Goal: Task Accomplishment & Management: Manage account settings

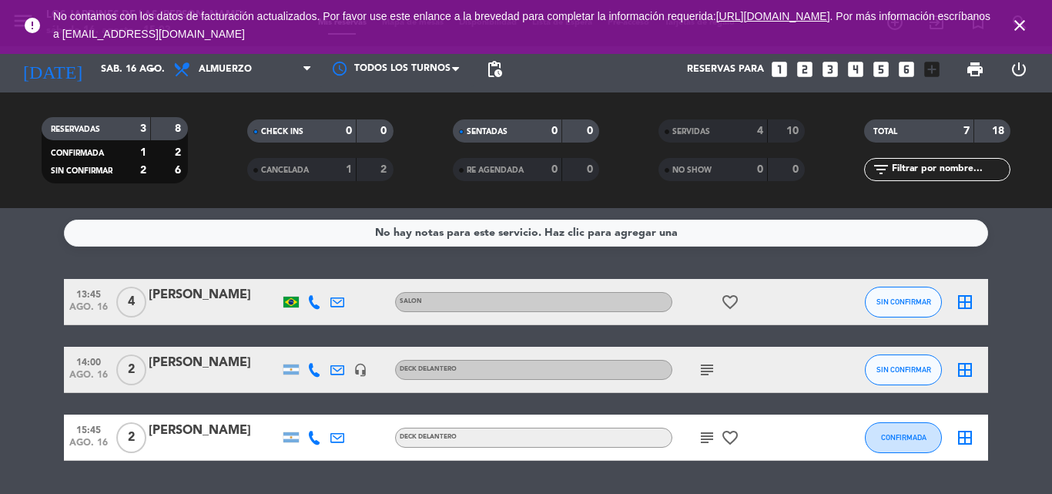
click at [191, 299] on div "[PERSON_NAME]" at bounding box center [214, 295] width 131 height 20
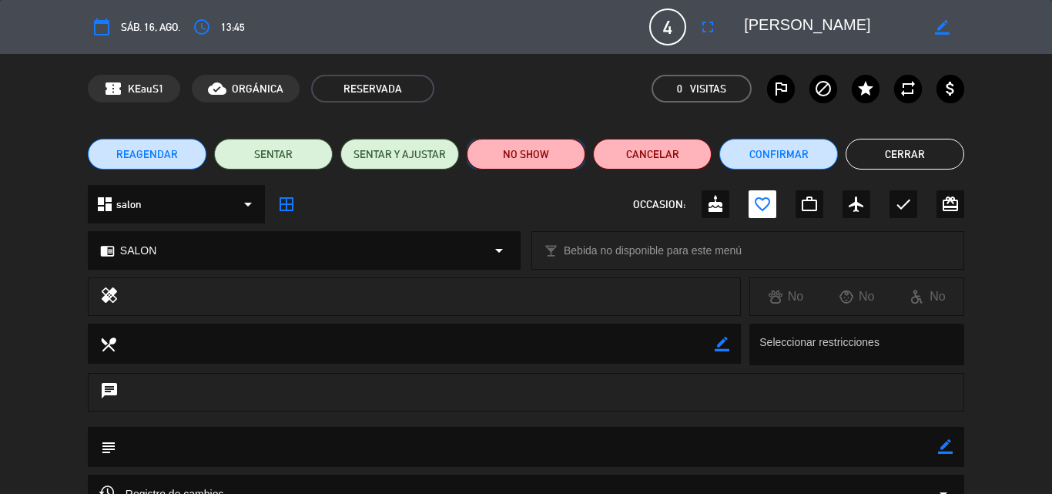
click at [552, 157] on button "NO SHOW" at bounding box center [526, 154] width 119 height 31
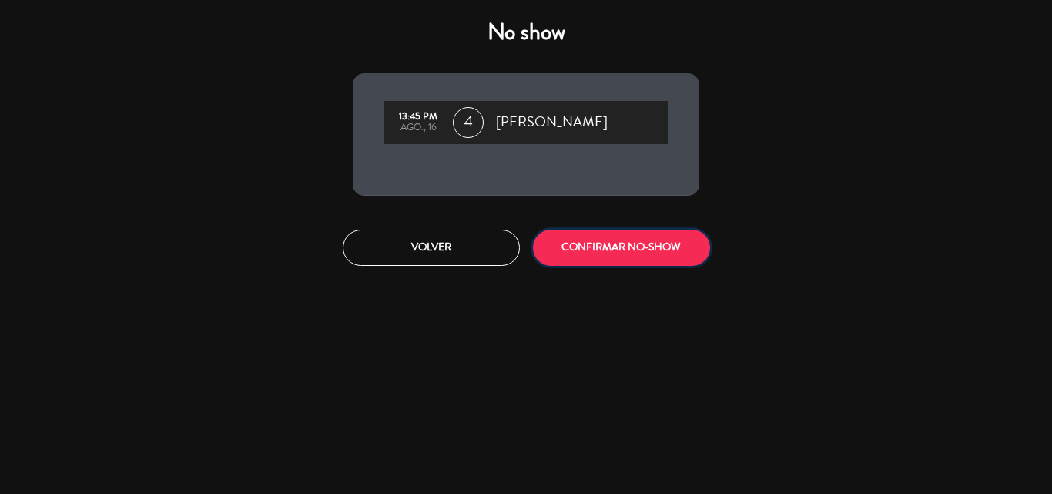
click at [577, 243] on button "CONFIRMAR NO-SHOW" at bounding box center [621, 248] width 177 height 36
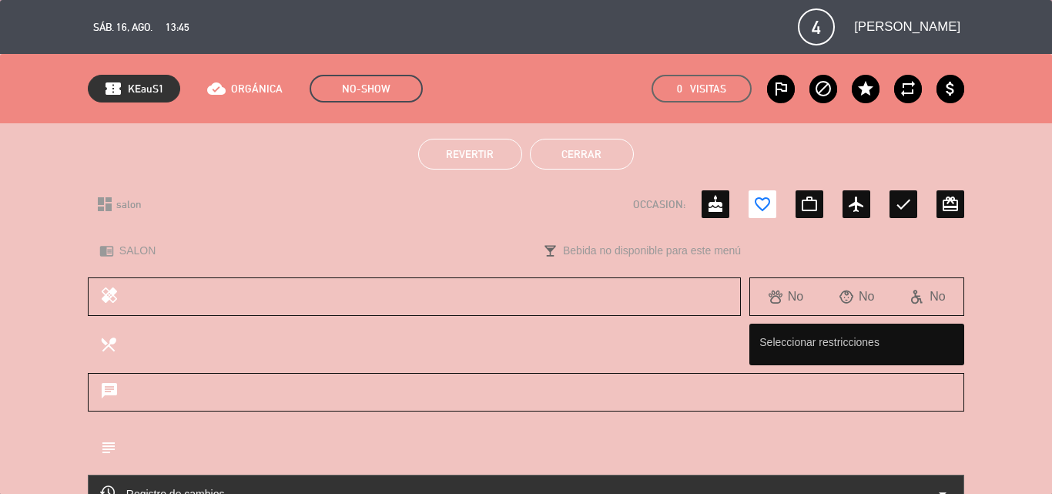
click at [623, 159] on button "Cerrar" at bounding box center [582, 154] width 104 height 31
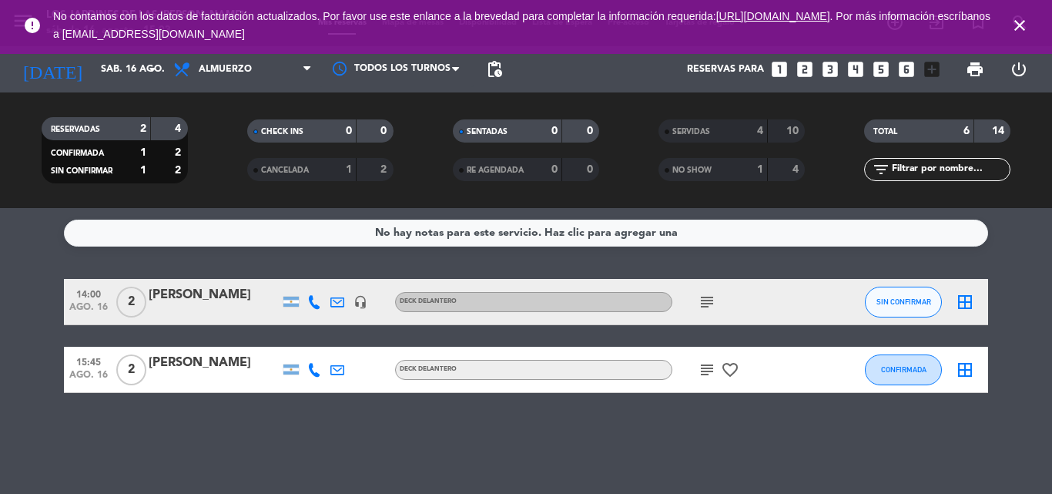
click at [714, 294] on icon "subject" at bounding box center [707, 302] width 18 height 18
click at [997, 248] on div "No hay notas para este servicio. Haz clic para agregar una 14:00 [DATE] 2 [PERS…" at bounding box center [526, 351] width 1052 height 286
click at [238, 304] on div "[PERSON_NAME]" at bounding box center [214, 295] width 131 height 20
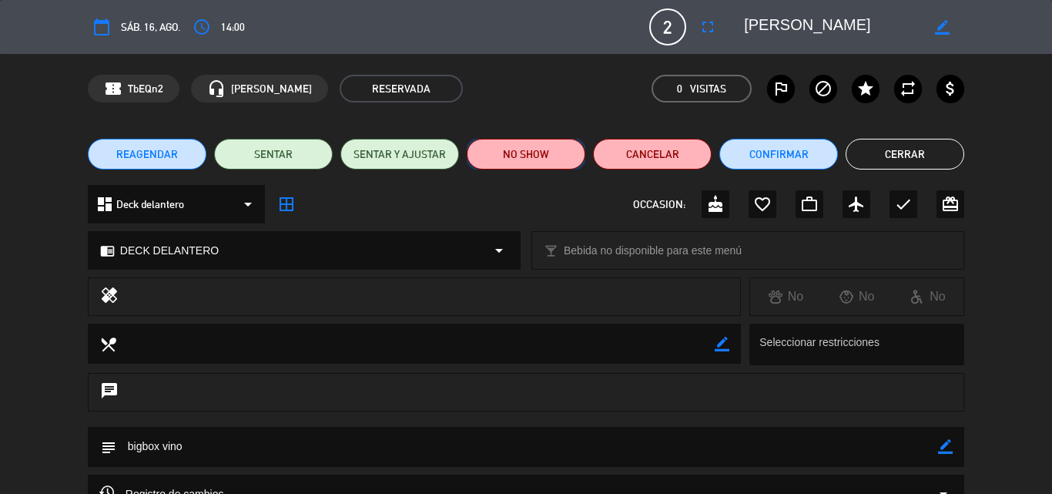
click at [544, 148] on button "NO SHOW" at bounding box center [526, 154] width 119 height 31
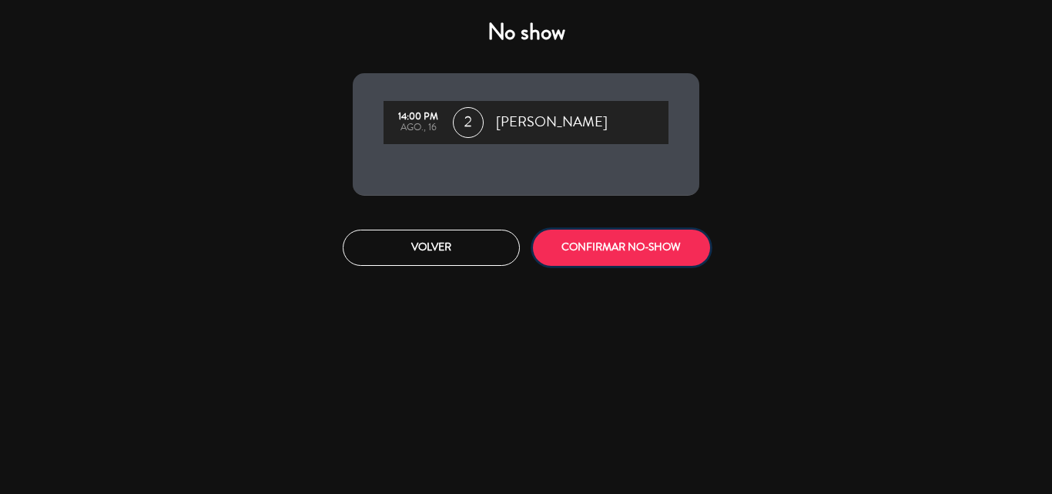
click at [568, 243] on button "CONFIRMAR NO-SHOW" at bounding box center [621, 248] width 177 height 36
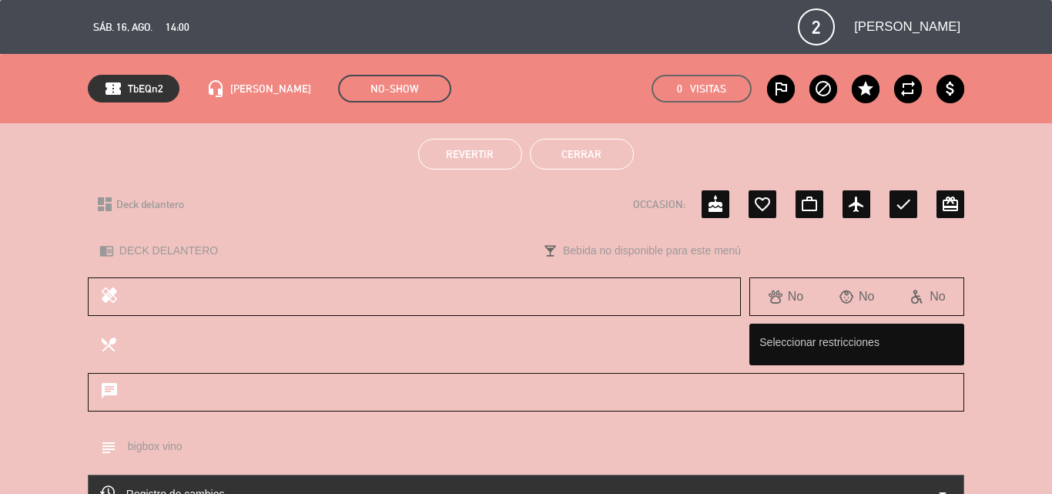
click at [562, 153] on button "Cerrar" at bounding box center [582, 154] width 104 height 31
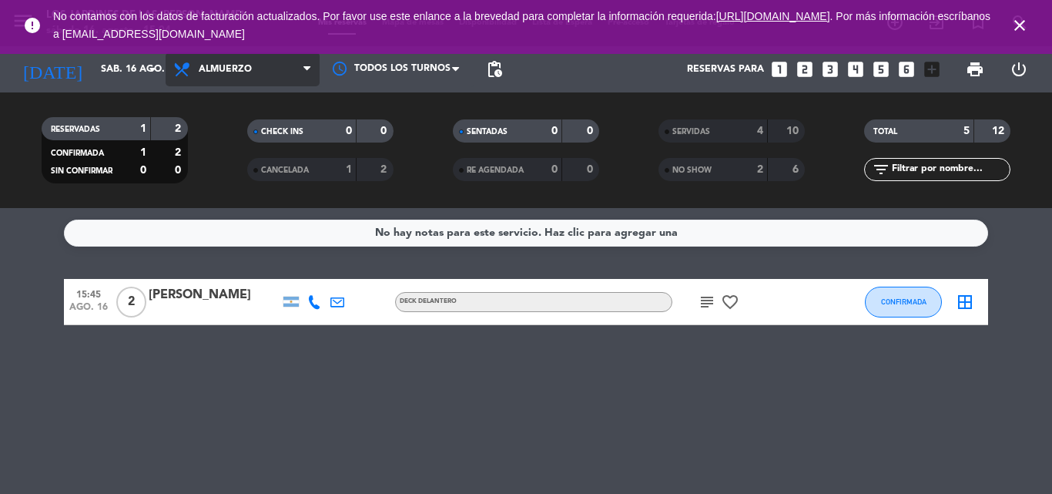
click at [279, 70] on span "Almuerzo" at bounding box center [243, 69] width 154 height 34
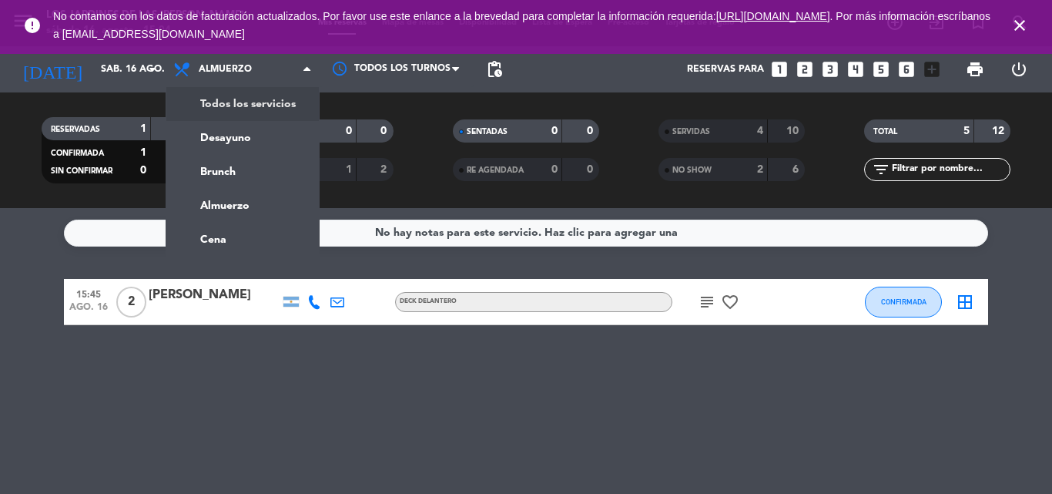
click at [278, 97] on div "menu Los jardines de las [PERSON_NAME] [DATE] 16. agosto - 15:04 Mis reservas M…" at bounding box center [526, 104] width 1052 height 208
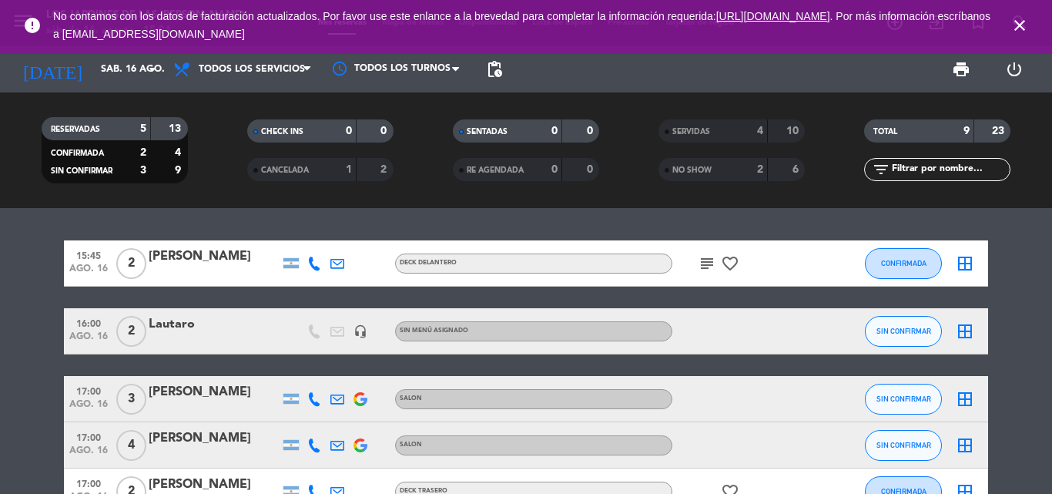
click at [1017, 31] on icon "close" at bounding box center [1020, 25] width 18 height 18
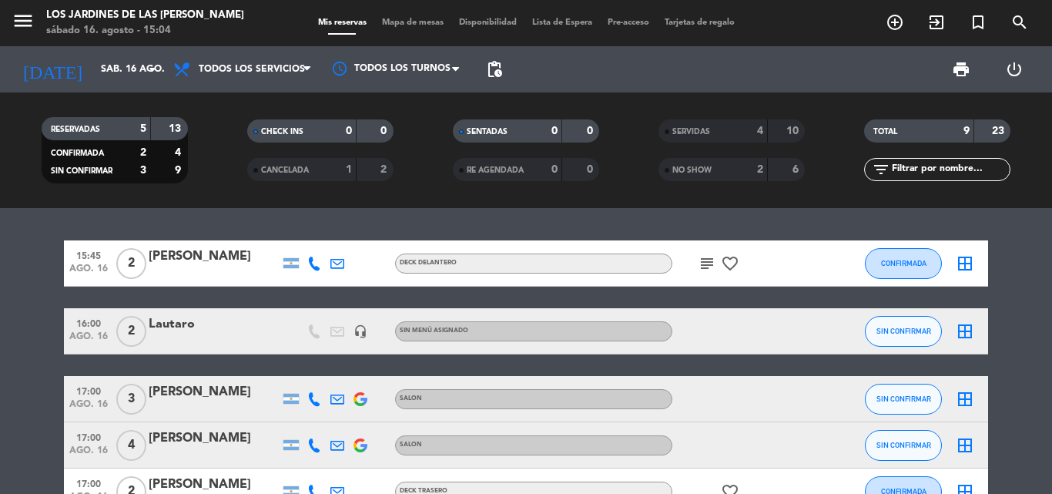
drag, startPoint x: 1035, startPoint y: 282, endPoint x: 1009, endPoint y: 297, distance: 30.0
click at [1028, 283] on bookings-row "15:45 [DATE] 2 [PERSON_NAME] D’Auria DECK DELANTERO subject favorite_border CON…" at bounding box center [526, 377] width 1052 height 274
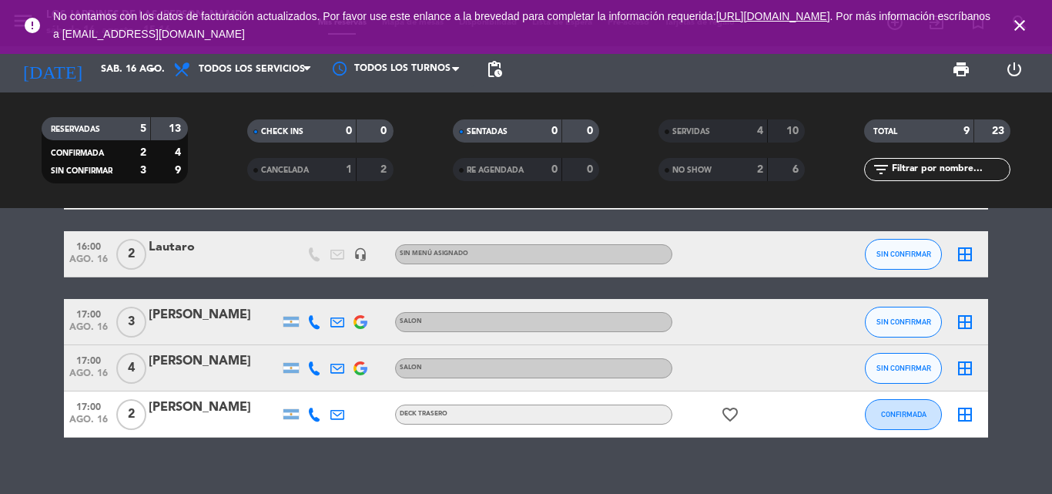
scroll to position [98, 0]
